Goal: Information Seeking & Learning: Learn about a topic

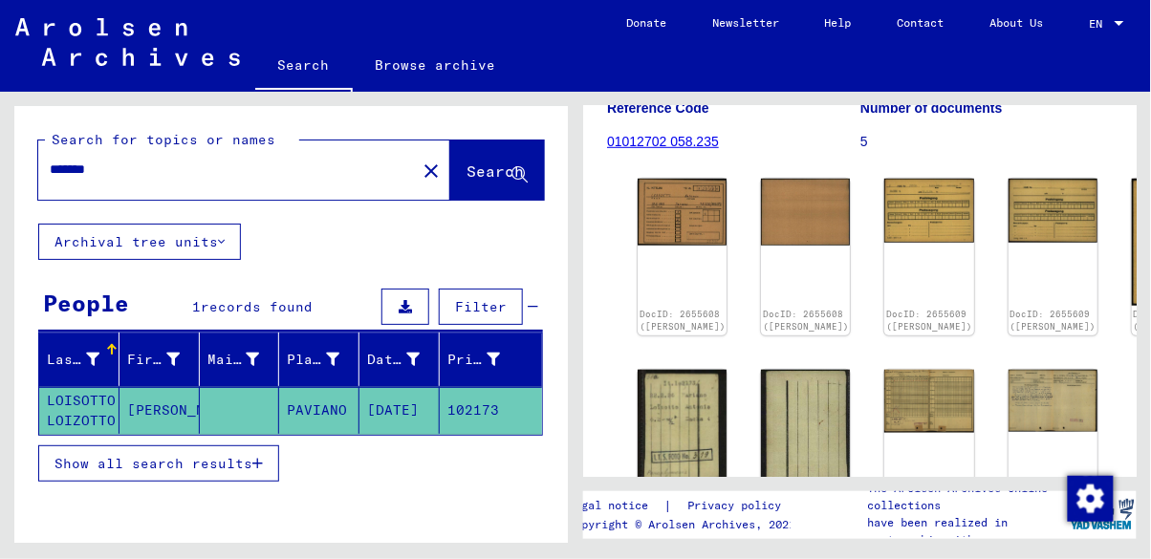
scroll to position [293, 0]
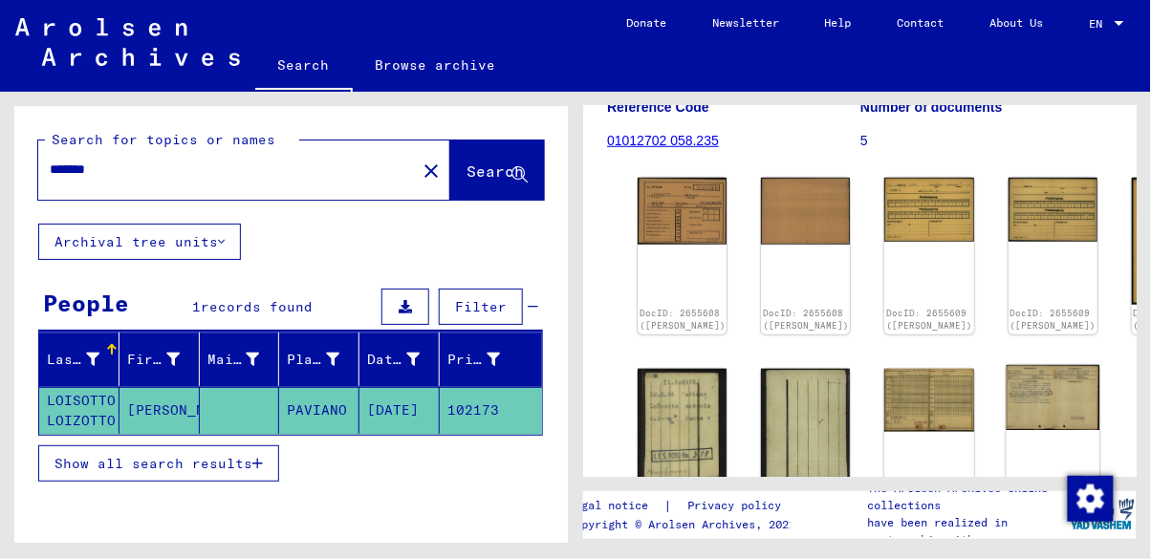
click at [1005, 366] on img at bounding box center [1052, 398] width 94 height 66
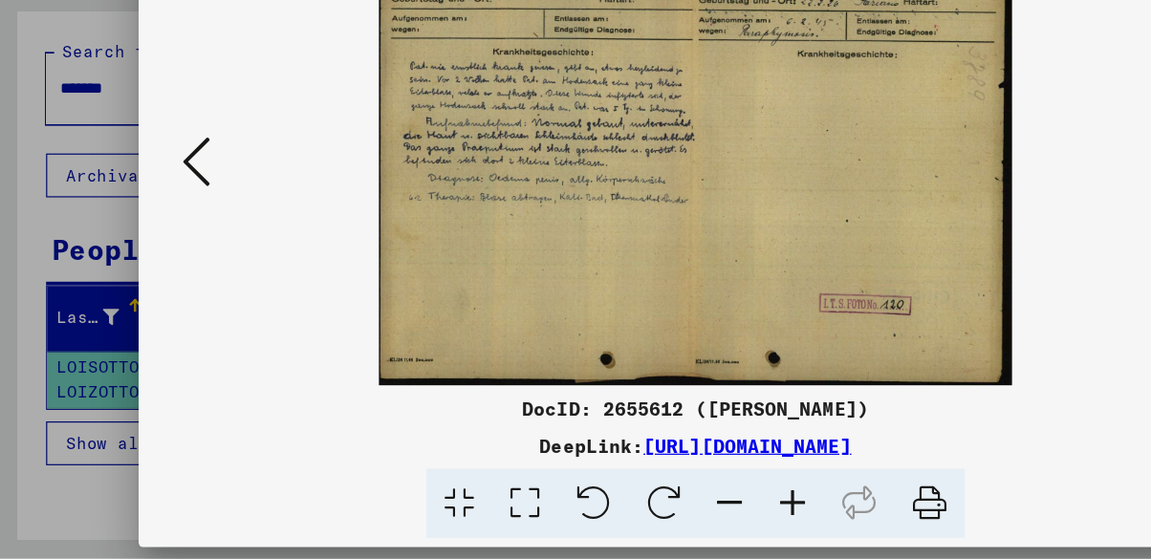
click at [170, 242] on icon at bounding box center [162, 230] width 23 height 46
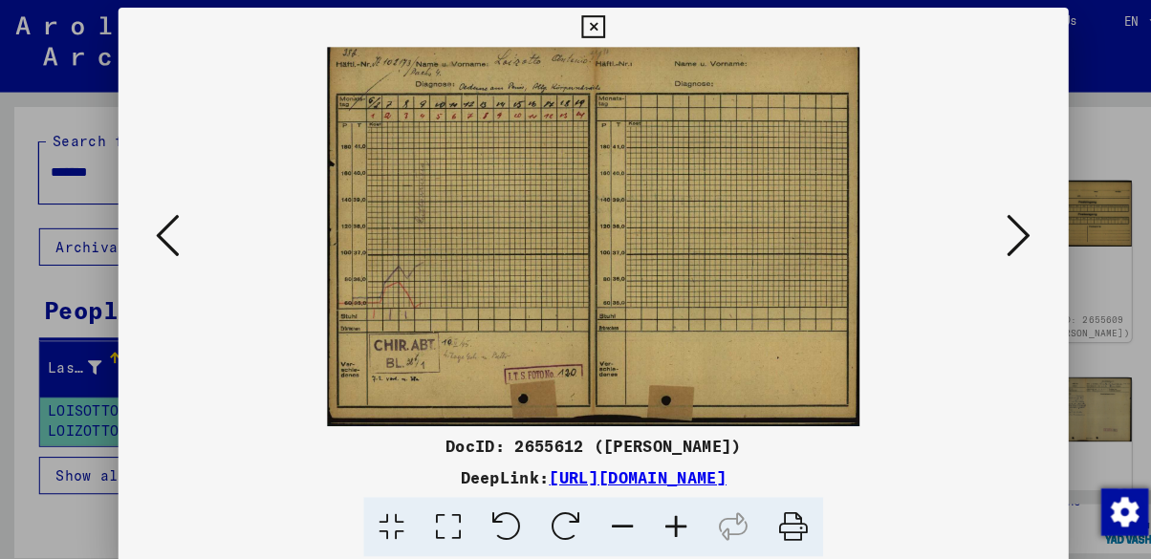
click at [169, 249] on icon at bounding box center [162, 230] width 23 height 46
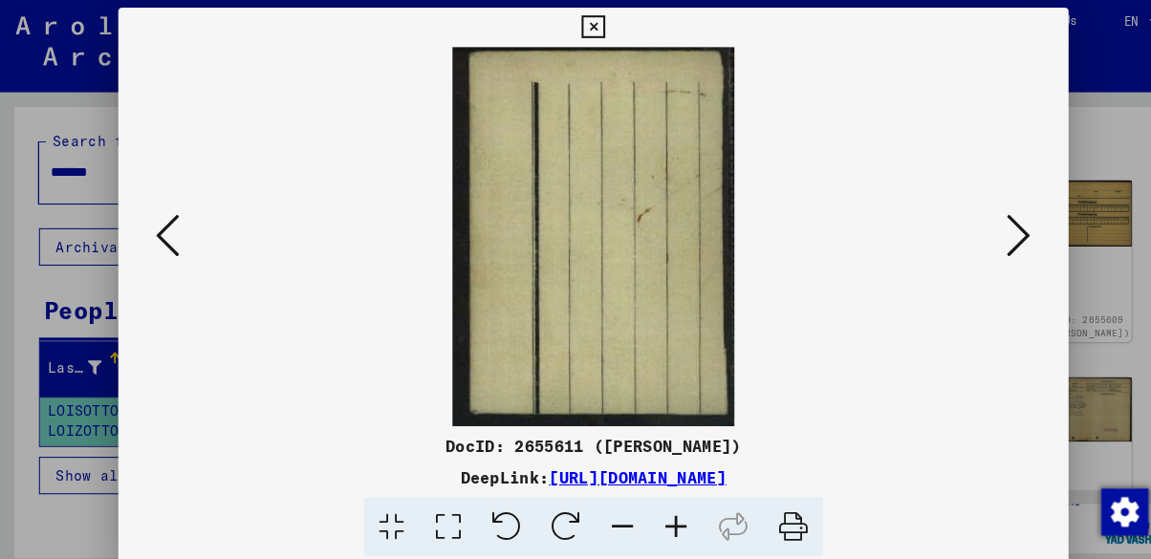
click at [162, 270] on div at bounding box center [575, 232] width 920 height 368
click at [169, 239] on icon at bounding box center [162, 230] width 23 height 46
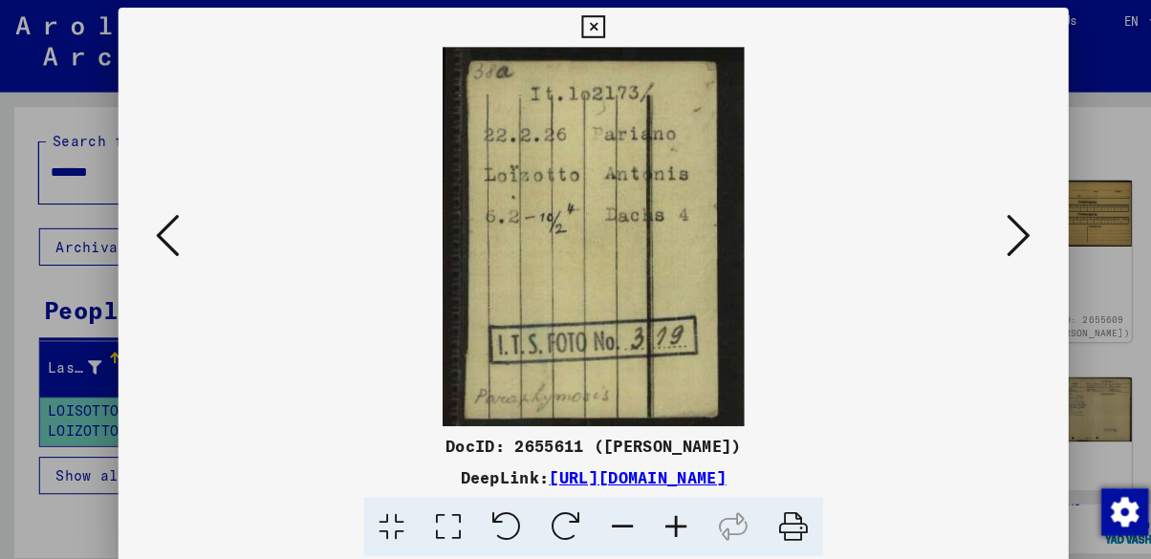
click at [189, 230] on img at bounding box center [575, 232] width 790 height 368
click at [174, 254] on button at bounding box center [162, 231] width 34 height 54
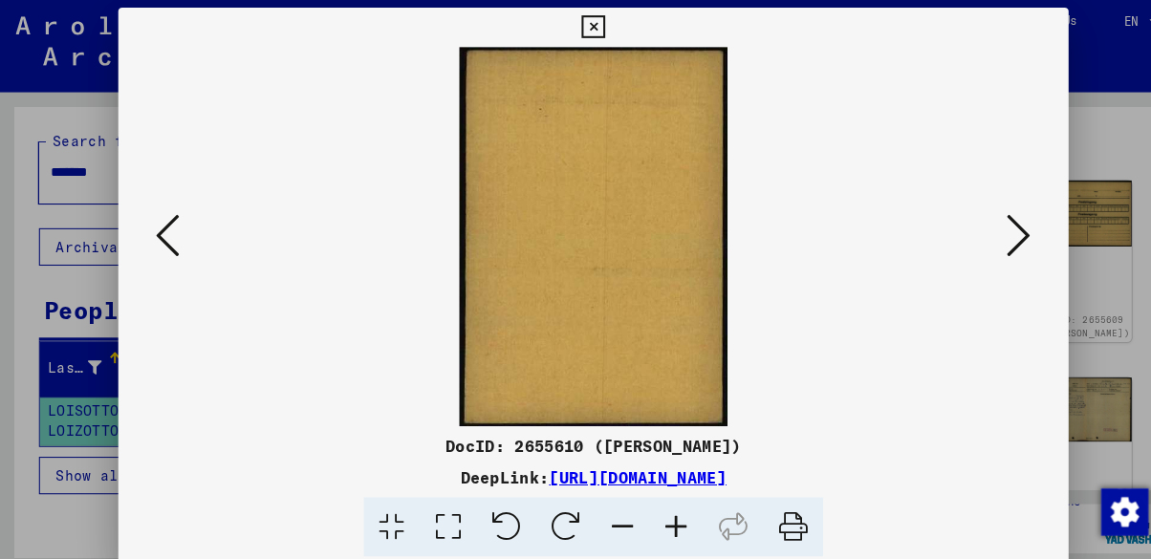
click at [164, 257] on button at bounding box center [162, 231] width 34 height 54
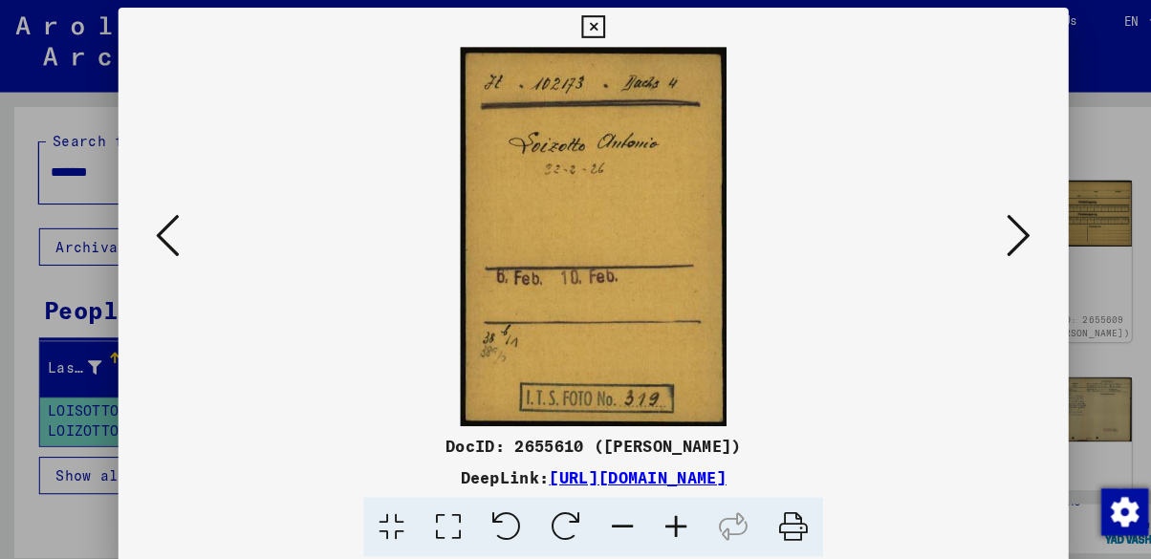
click at [158, 259] on button at bounding box center [162, 231] width 34 height 54
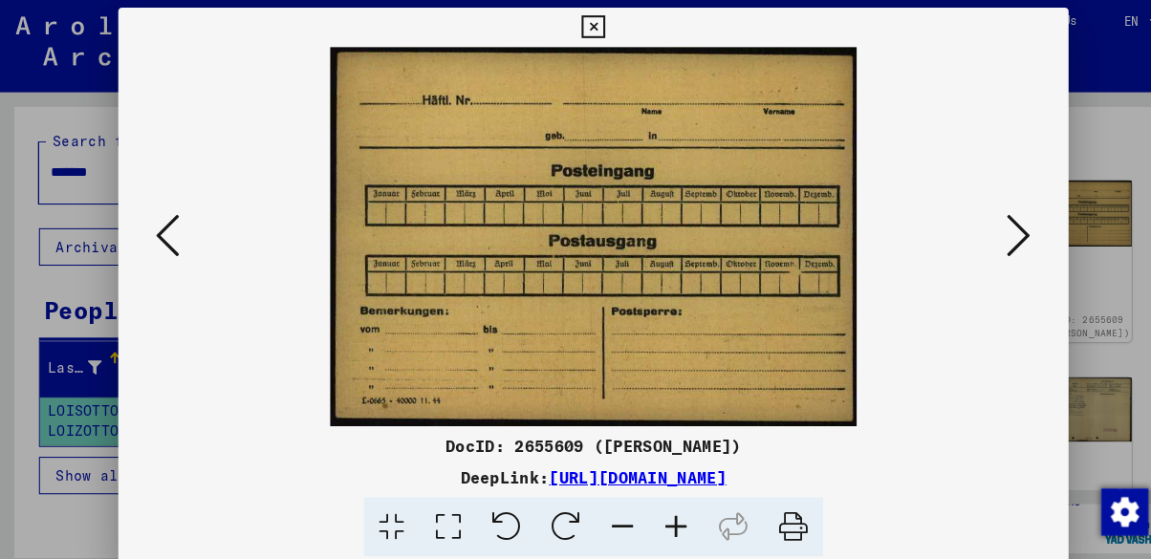
click at [158, 259] on button at bounding box center [162, 231] width 34 height 54
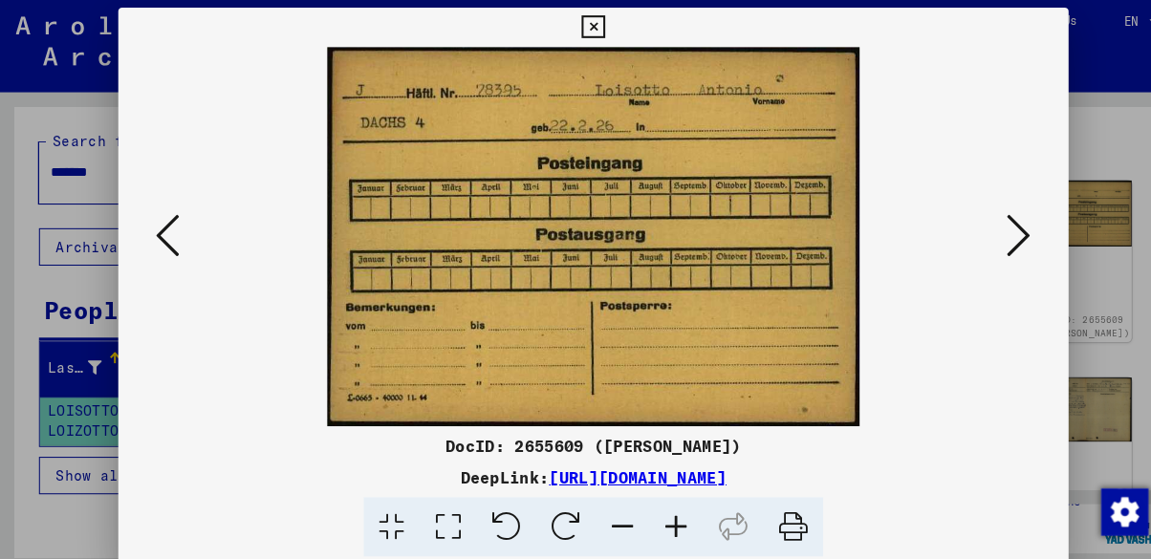
click at [165, 259] on button at bounding box center [162, 231] width 34 height 54
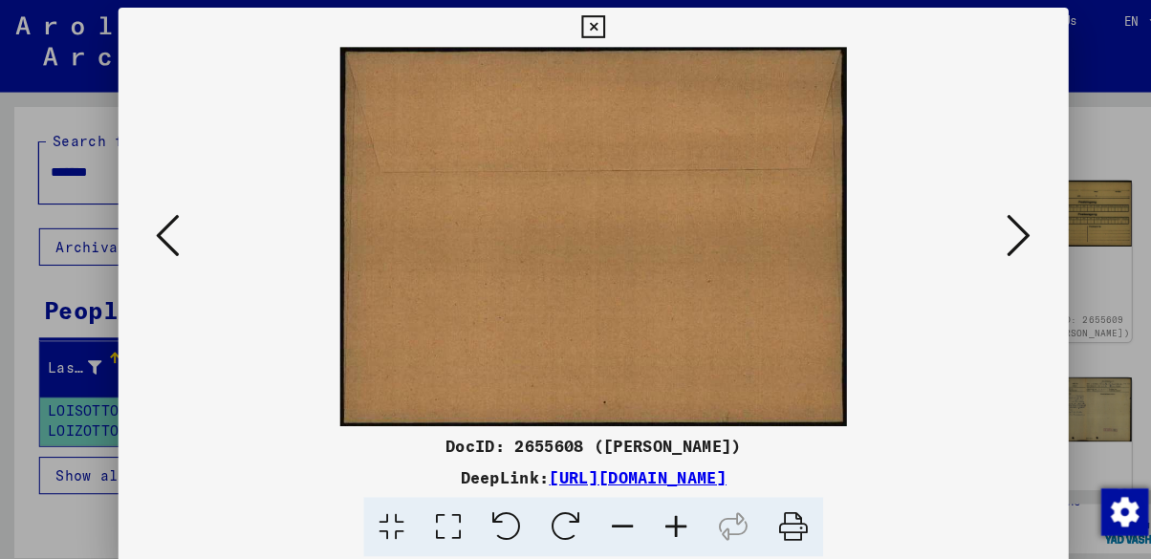
click at [166, 258] on button at bounding box center [162, 231] width 34 height 54
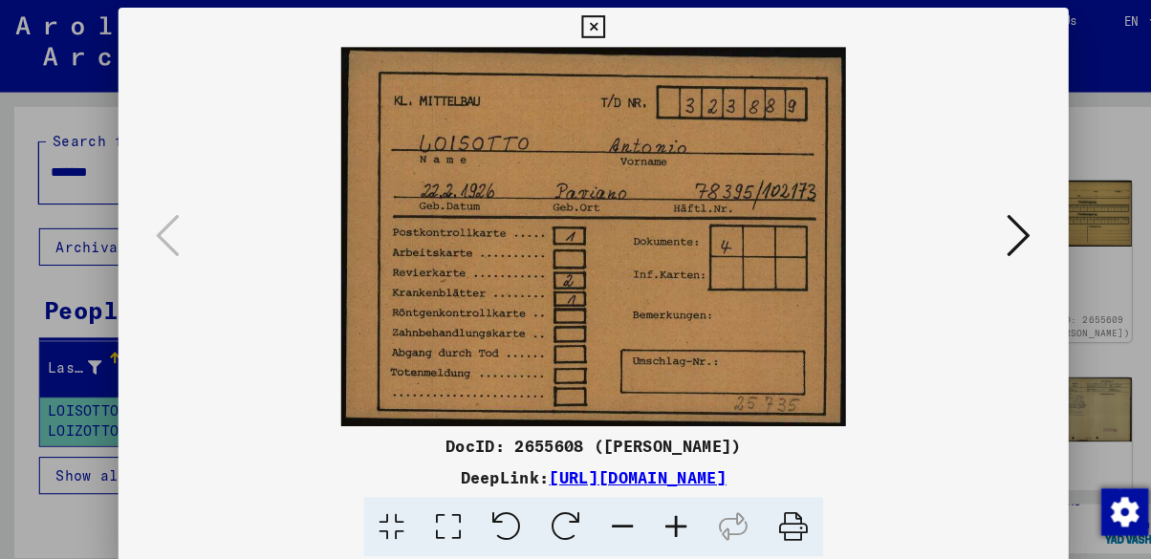
click at [1002, 232] on button at bounding box center [988, 231] width 34 height 54
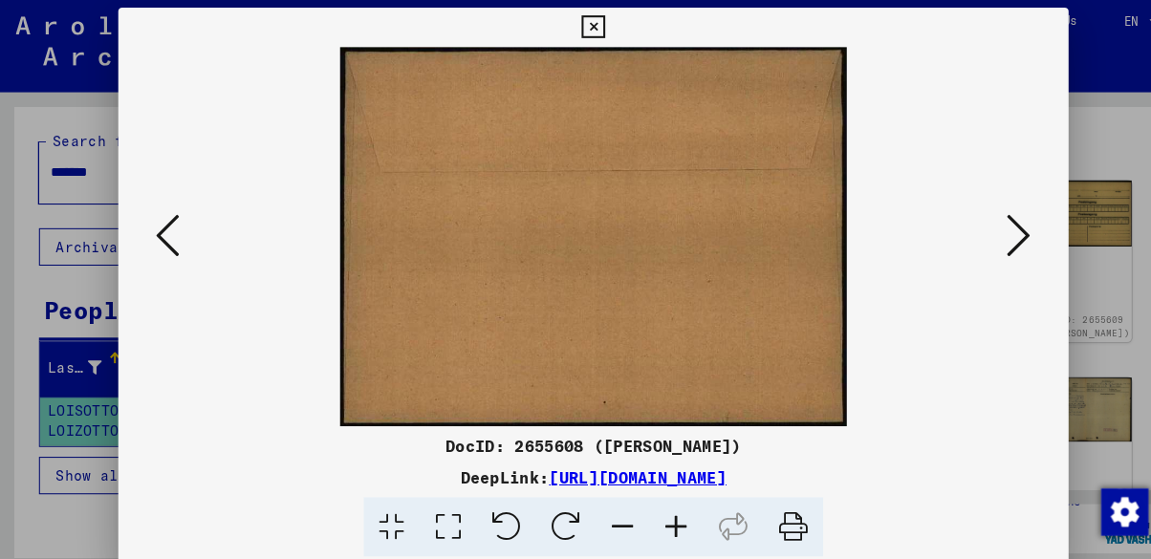
click at [1004, 227] on button at bounding box center [988, 231] width 34 height 54
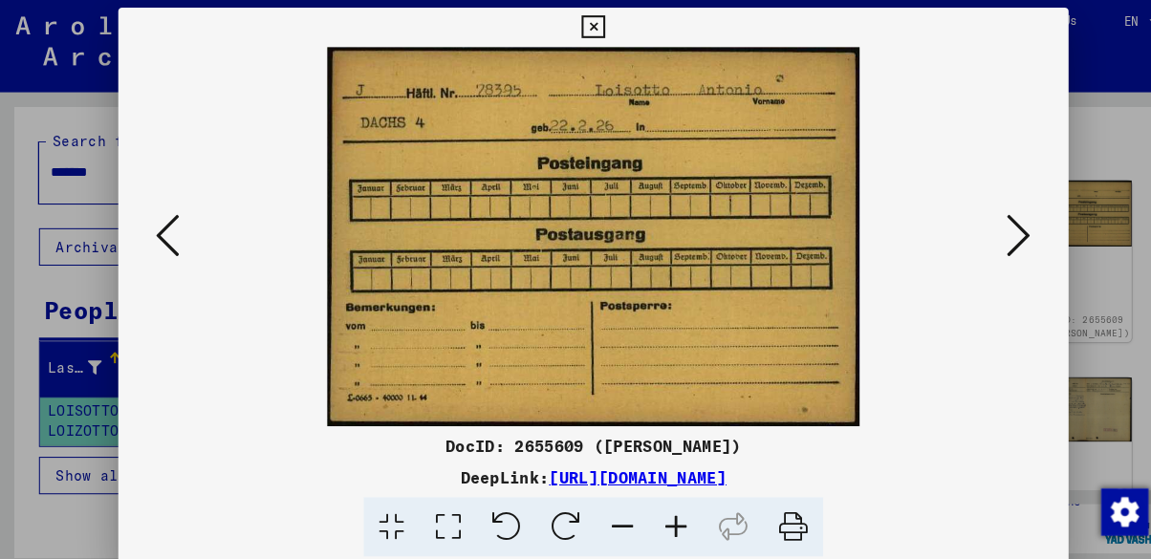
click at [1000, 235] on button at bounding box center [988, 231] width 34 height 54
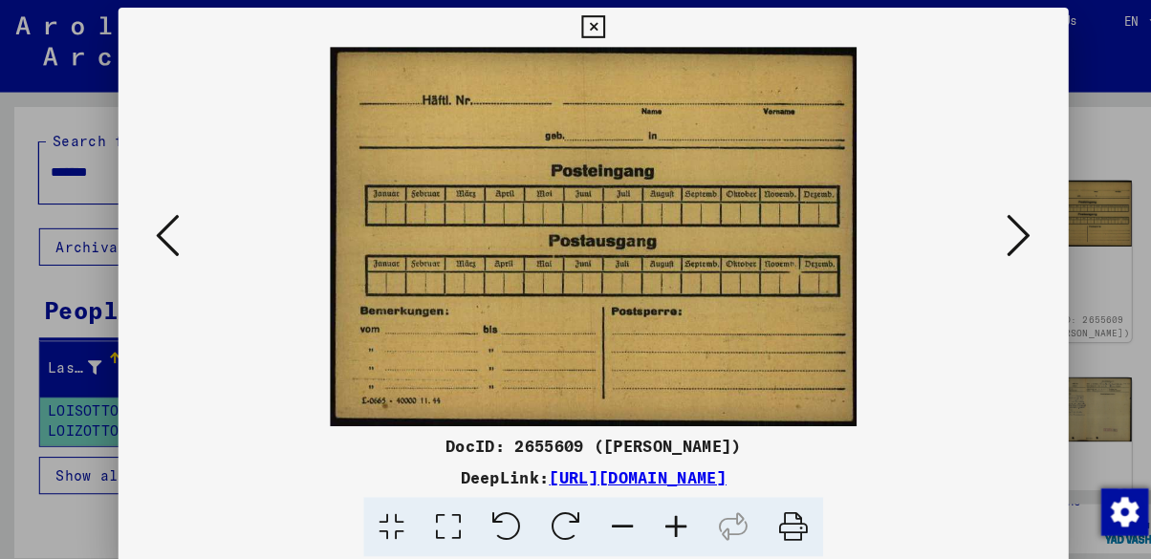
click at [1000, 235] on button at bounding box center [988, 231] width 34 height 54
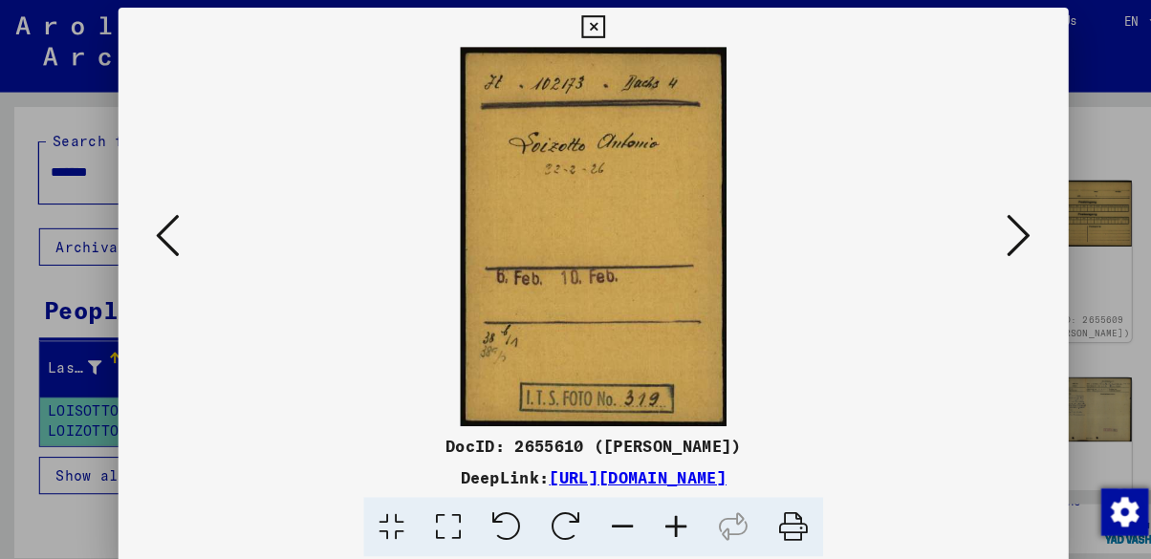
click at [1000, 235] on button at bounding box center [988, 231] width 34 height 54
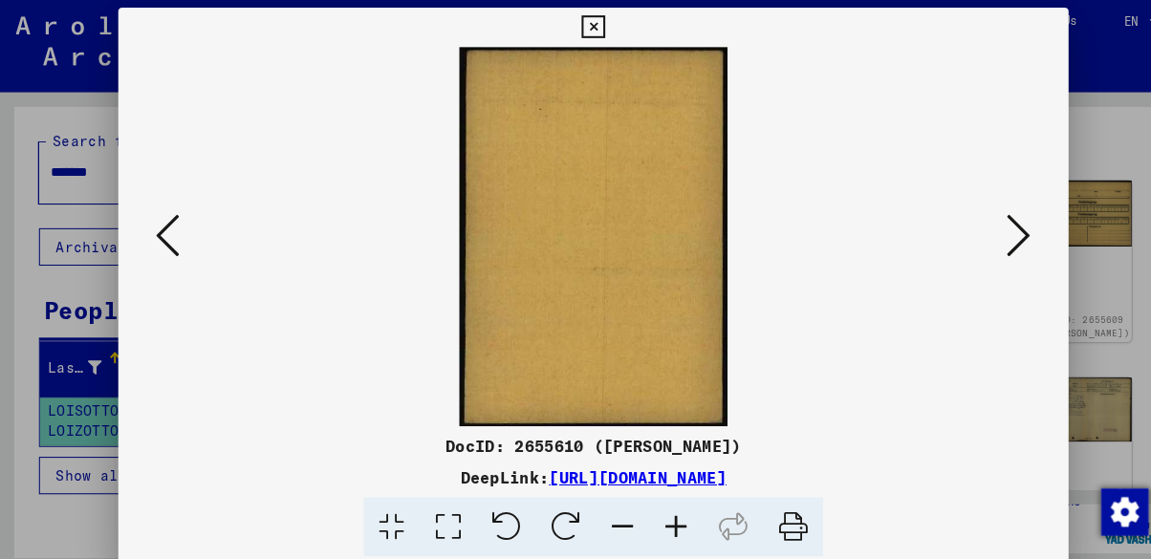
click at [1000, 235] on button at bounding box center [988, 231] width 34 height 54
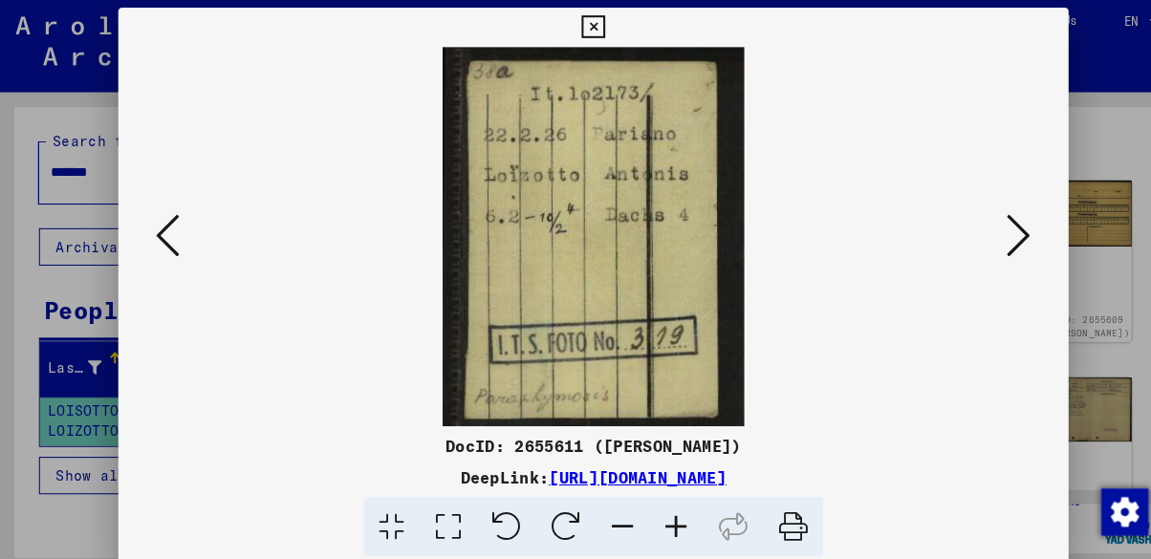
click at [1000, 236] on button at bounding box center [988, 231] width 34 height 54
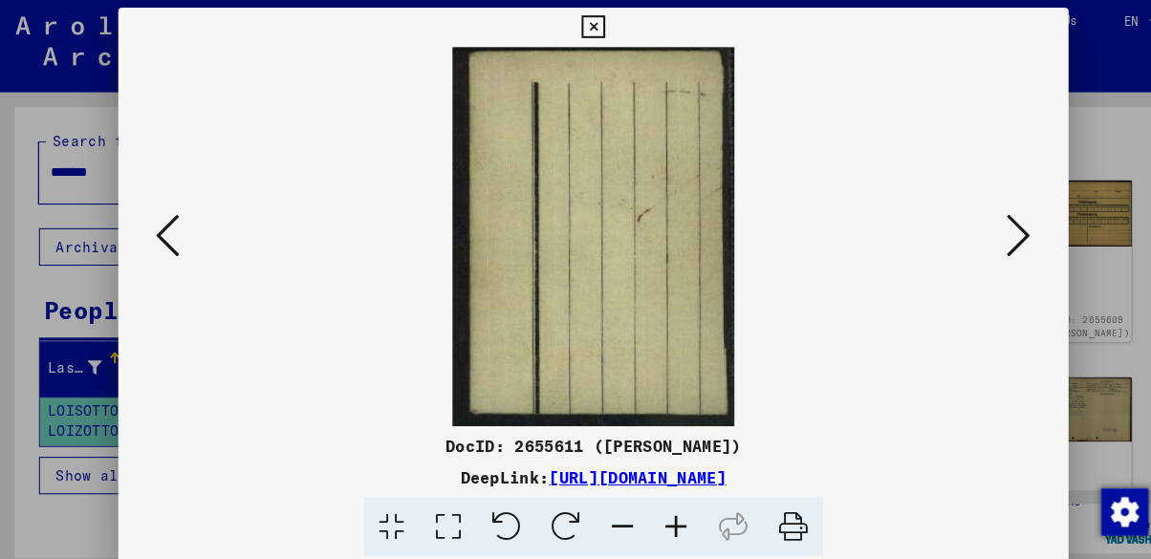
click at [1001, 236] on button at bounding box center [988, 231] width 34 height 54
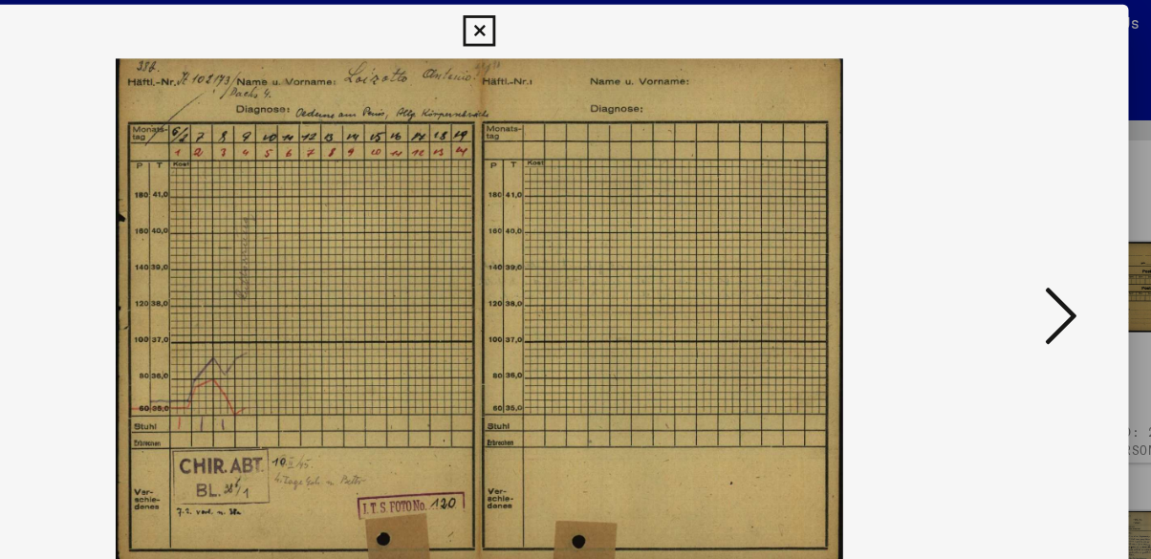
click at [997, 227] on icon at bounding box center [988, 230] width 23 height 46
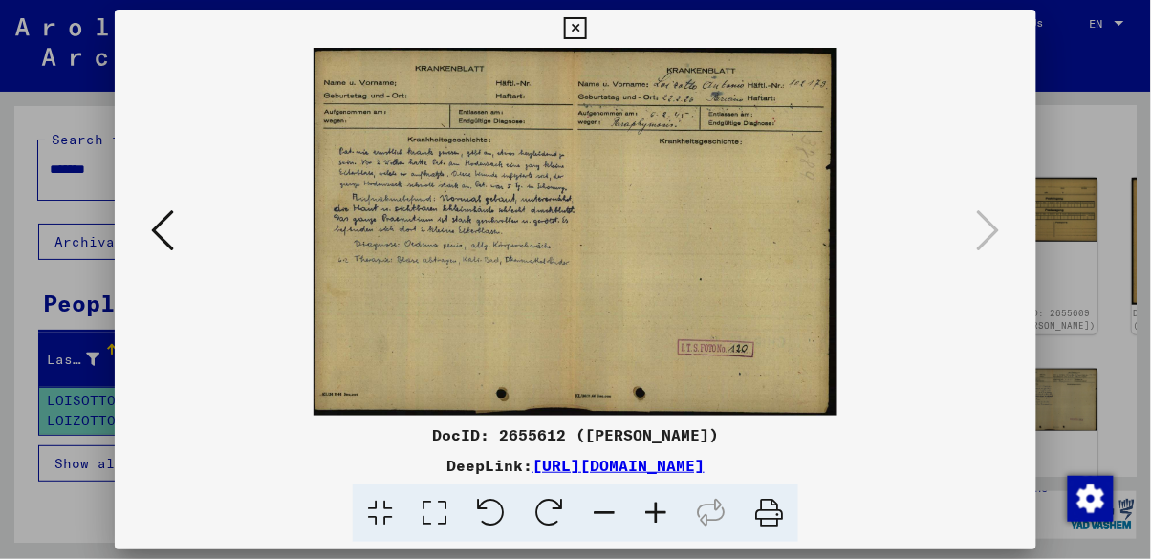
click at [186, 243] on img at bounding box center [575, 232] width 790 height 368
click at [161, 248] on icon at bounding box center [162, 230] width 23 height 46
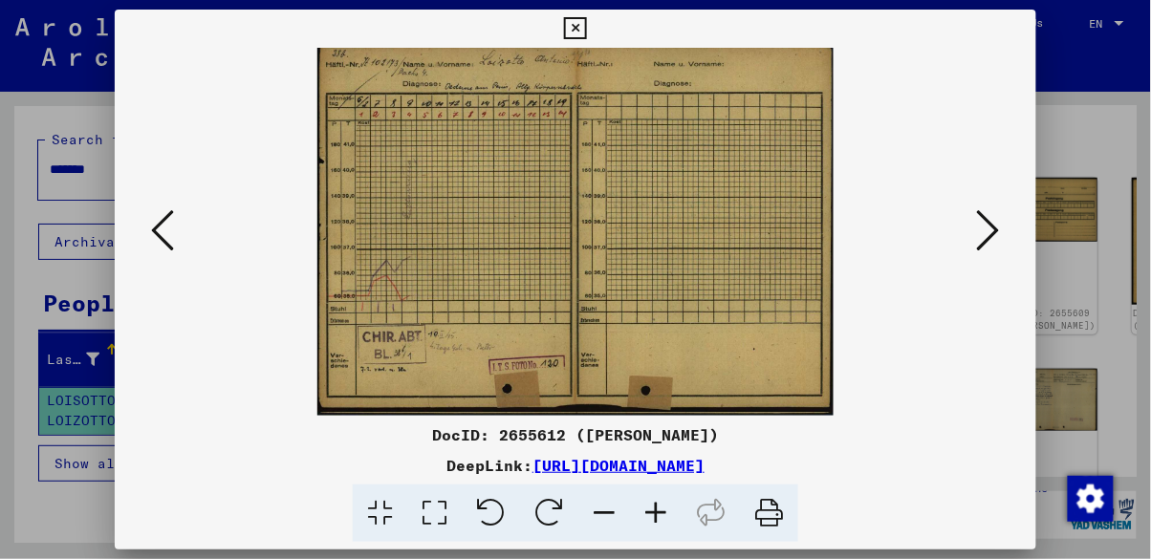
click at [159, 247] on icon at bounding box center [162, 230] width 23 height 46
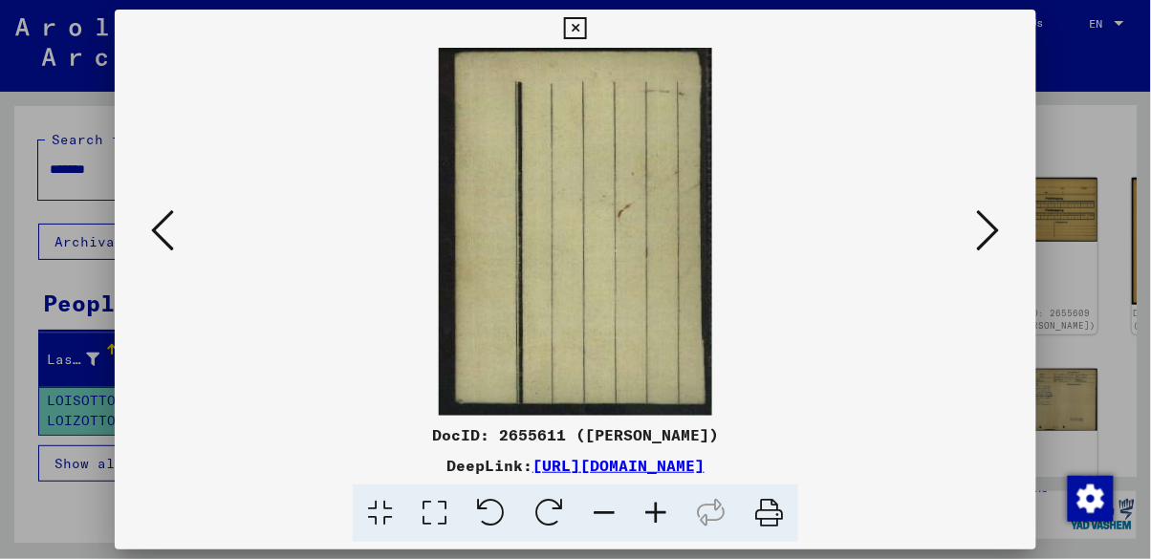
click at [161, 234] on icon at bounding box center [162, 230] width 23 height 46
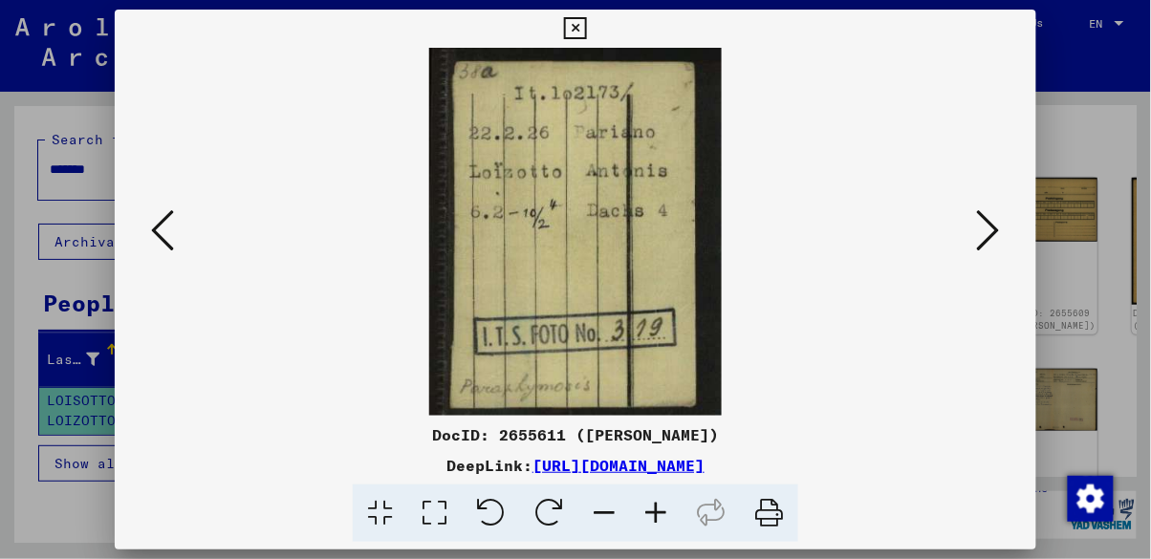
click at [162, 234] on icon at bounding box center [162, 230] width 23 height 46
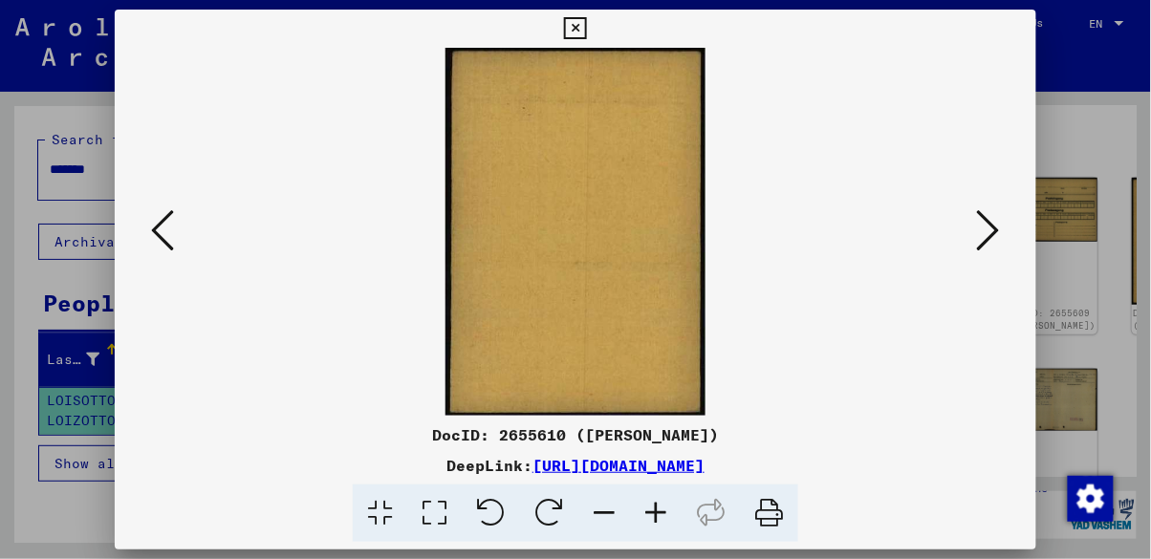
click at [167, 237] on icon at bounding box center [162, 230] width 23 height 46
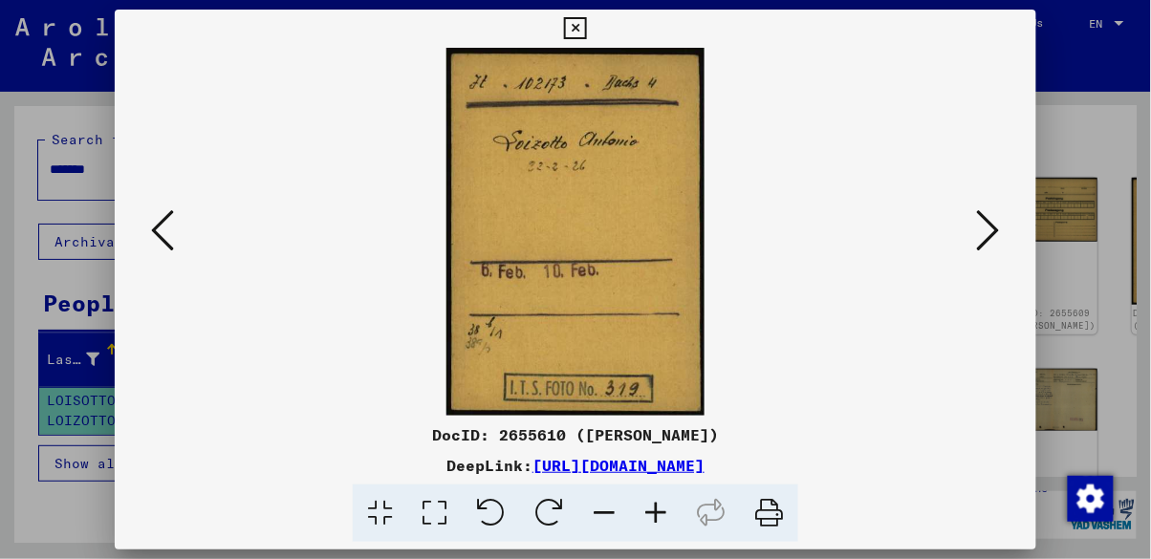
click at [167, 245] on icon at bounding box center [162, 230] width 23 height 46
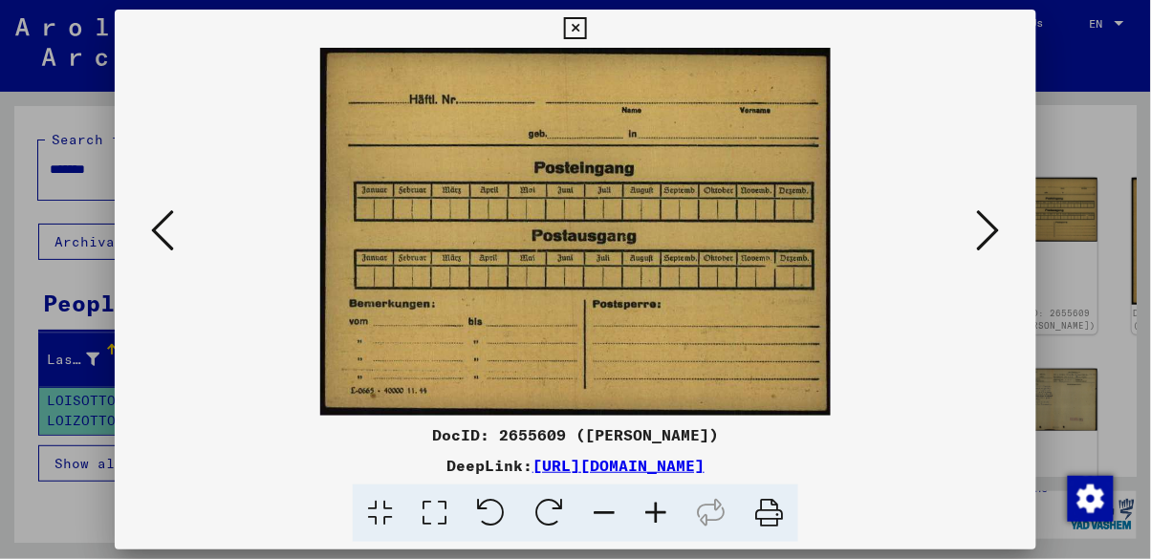
click at [174, 235] on icon at bounding box center [162, 230] width 23 height 46
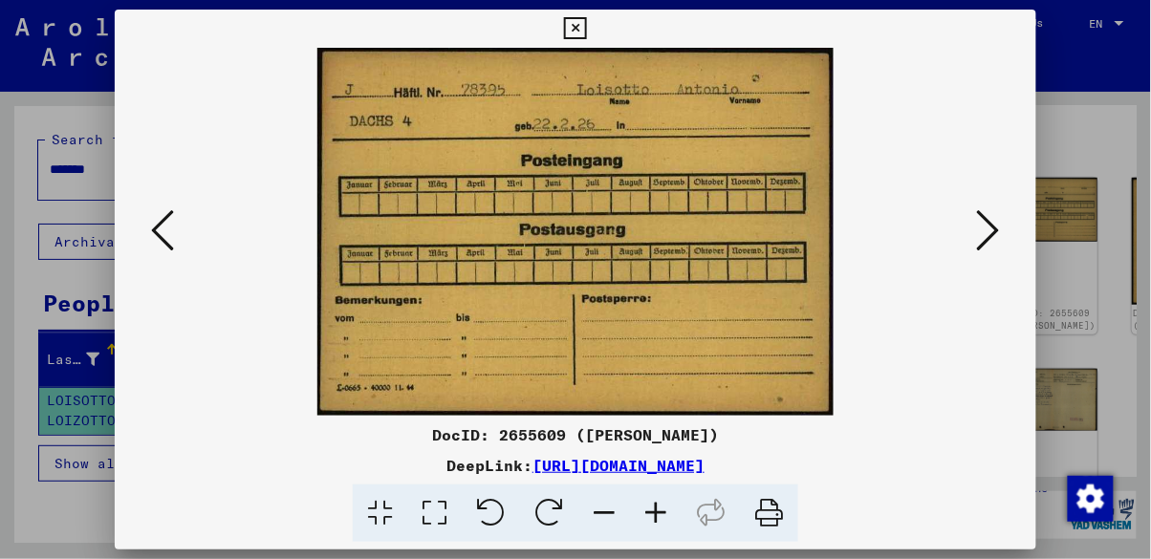
click at [1081, 133] on div at bounding box center [575, 279] width 1151 height 559
